Goal: Task Accomplishment & Management: Manage account settings

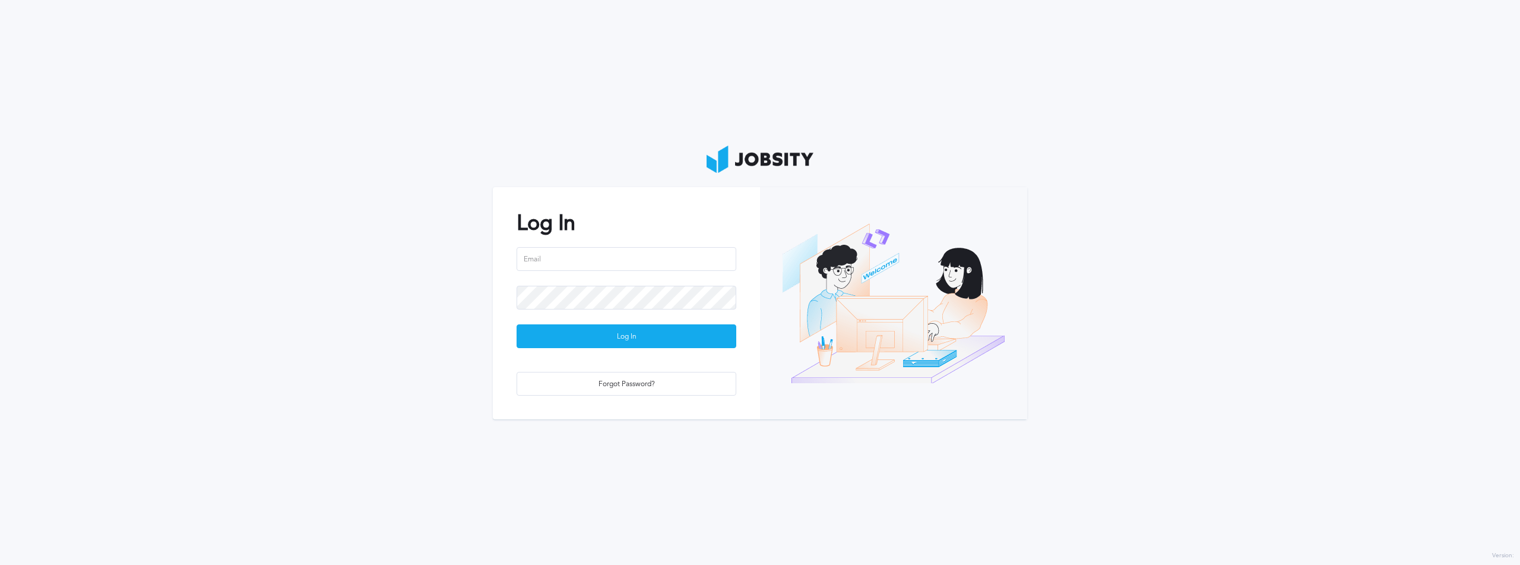
click at [273, 147] on section "Log In Log In Forgot Password?" at bounding box center [760, 282] width 1520 height 565
drag, startPoint x: 596, startPoint y: 275, endPoint x: 581, endPoint y: 270, distance: 16.3
click at [595, 275] on div at bounding box center [627, 266] width 220 height 39
click at [581, 270] on input "email" at bounding box center [627, 259] width 220 height 24
paste input "[PERSON_NAME][EMAIL_ADDRESS][PERSON_NAME][DOMAIN_NAME]"
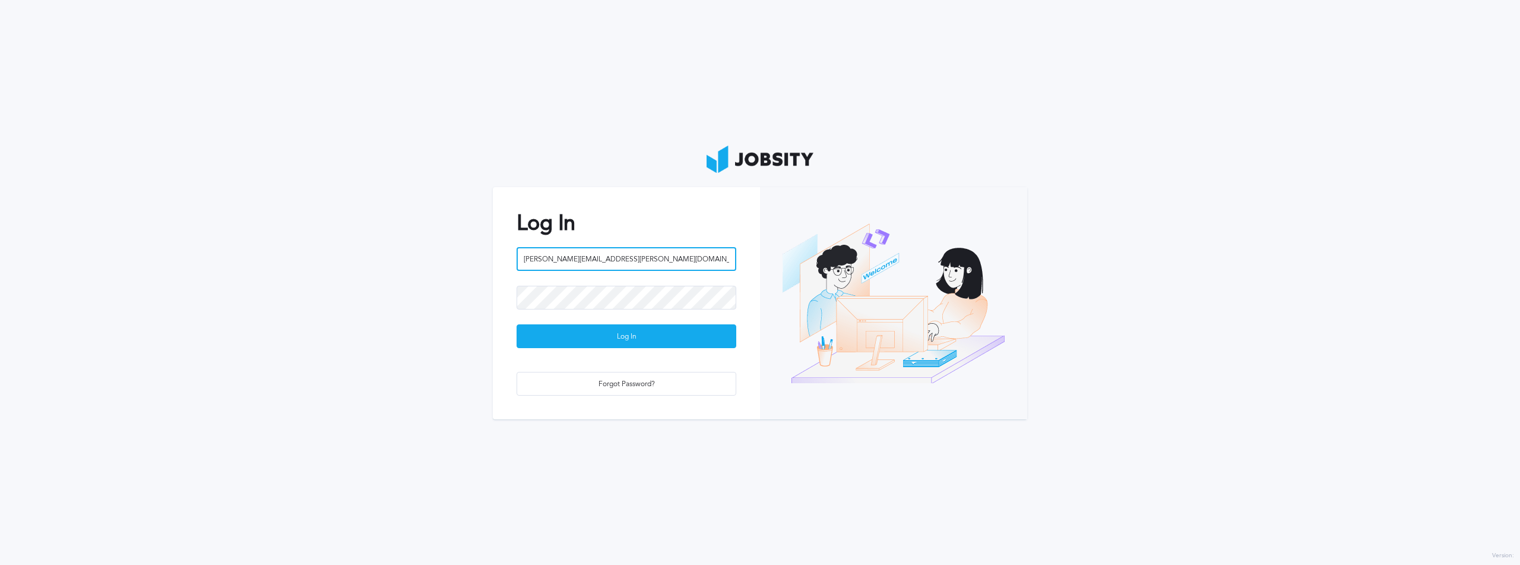
type input "[PERSON_NAME][EMAIL_ADDRESS][PERSON_NAME][DOMAIN_NAME]"
click at [268, 236] on section "Log In [PERSON_NAME][EMAIL_ADDRESS][PERSON_NAME][DOMAIN_NAME] Log In Forgot Pas…" at bounding box center [760, 282] width 1520 height 565
click at [612, 252] on input "[PERSON_NAME][EMAIL_ADDRESS][PERSON_NAME][DOMAIN_NAME]" at bounding box center [627, 259] width 220 height 24
click at [664, 346] on div "Log In" at bounding box center [626, 337] width 218 height 24
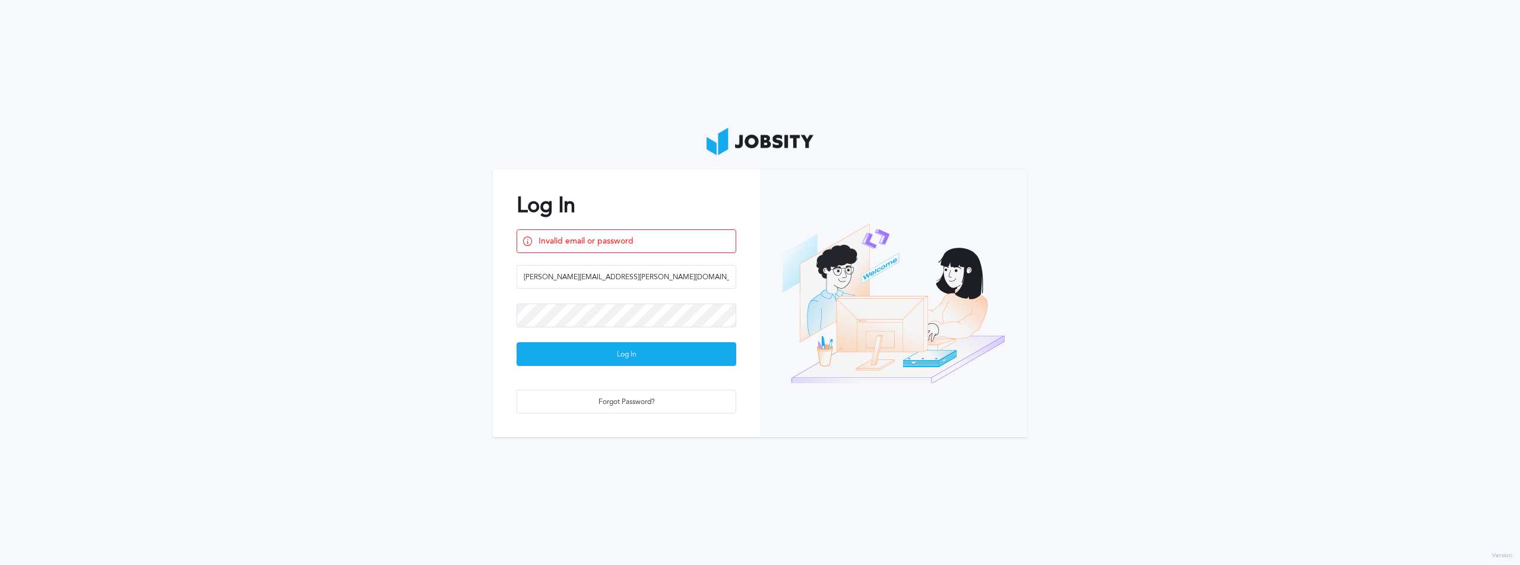
click at [255, 264] on section "Log In Invalid email or password [PERSON_NAME][EMAIL_ADDRESS][PERSON_NAME][DOMA…" at bounding box center [760, 282] width 1520 height 565
click at [632, 357] on div "Log In" at bounding box center [626, 355] width 218 height 24
